Goal: Task Accomplishment & Management: Use online tool/utility

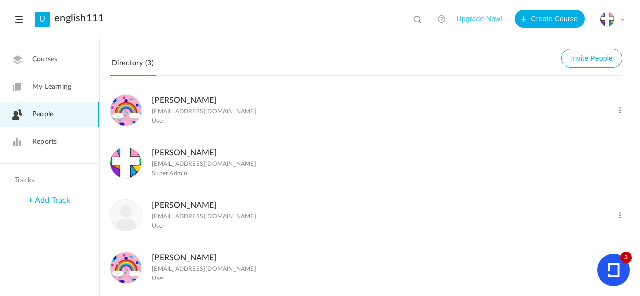
scroll to position [444, 0]
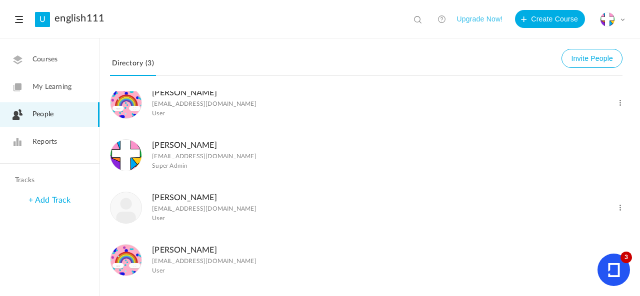
drag, startPoint x: 619, startPoint y: 206, endPoint x: 632, endPoint y: 206, distance: 13.0
click at [633, 205] on div "[PERSON_NAME] [EMAIL_ADDRESS][DOMAIN_NAME] Super Admin [PERSON_NAME] [EMAIL_ADD…" at bounding box center [370, 193] width 540 height 205
click at [619, 209] on span at bounding box center [619, 207] width 9 height 9
click at [591, 246] on link "Delete User" at bounding box center [587, 248] width 74 height 18
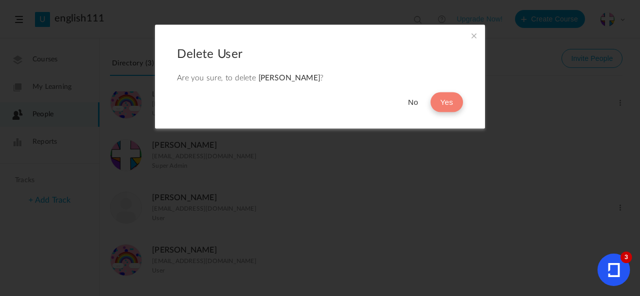
click at [442, 102] on button "Yes" at bounding box center [446, 103] width 32 height 20
click at [414, 101] on button "No" at bounding box center [413, 103] width 30 height 20
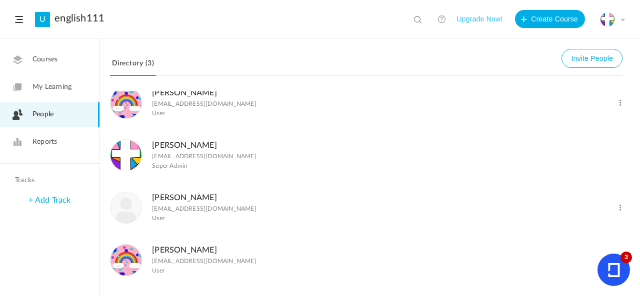
click at [76, 88] on link "My Learning" at bounding box center [49, 87] width 99 height 24
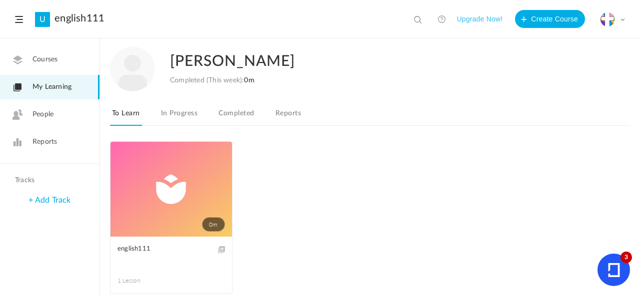
click at [53, 56] on span "Courses" at bounding box center [44, 59] width 25 height 10
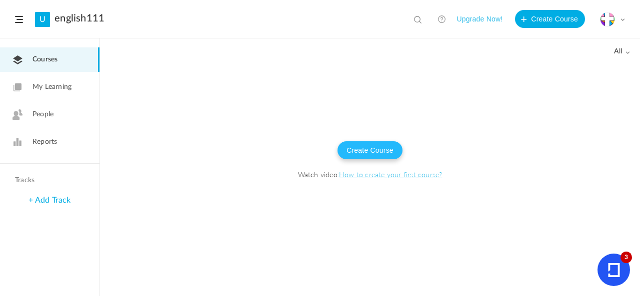
click at [352, 158] on button "Create Course" at bounding box center [369, 150] width 65 height 18
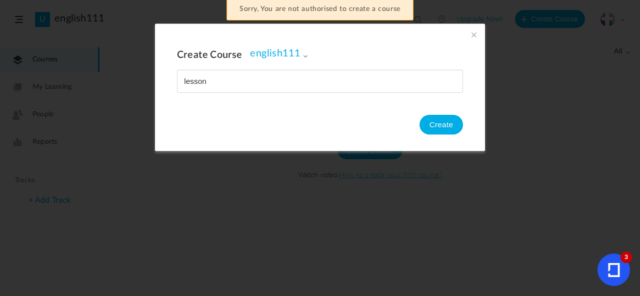
type input "lesson"
click at [475, 32] on span at bounding box center [473, 34] width 11 height 11
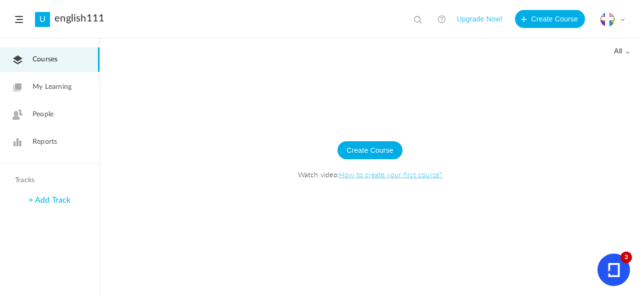
click at [87, 132] on link "Reports" at bounding box center [49, 142] width 99 height 24
